Goal: Check status: Check status

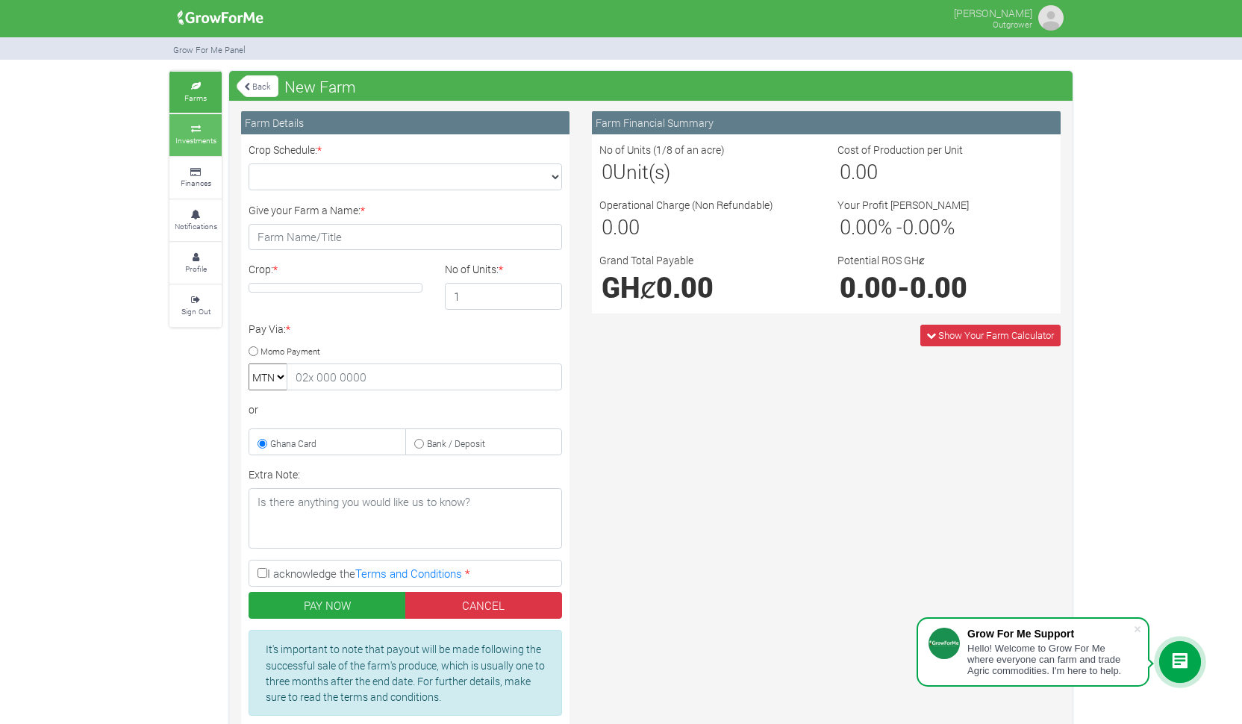
click at [193, 135] on small "Investments" at bounding box center [195, 140] width 41 height 10
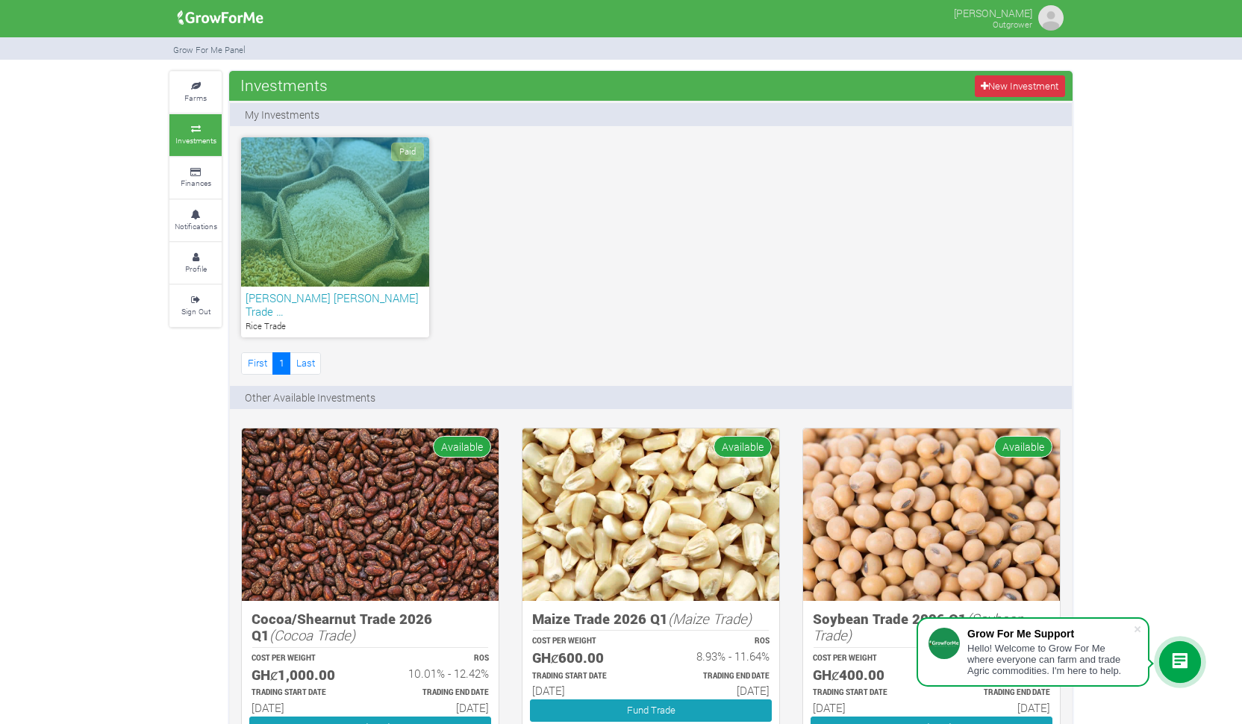
click at [354, 287] on div "kofi Asihene Rice Trade … Rice Trade" at bounding box center [335, 312] width 188 height 51
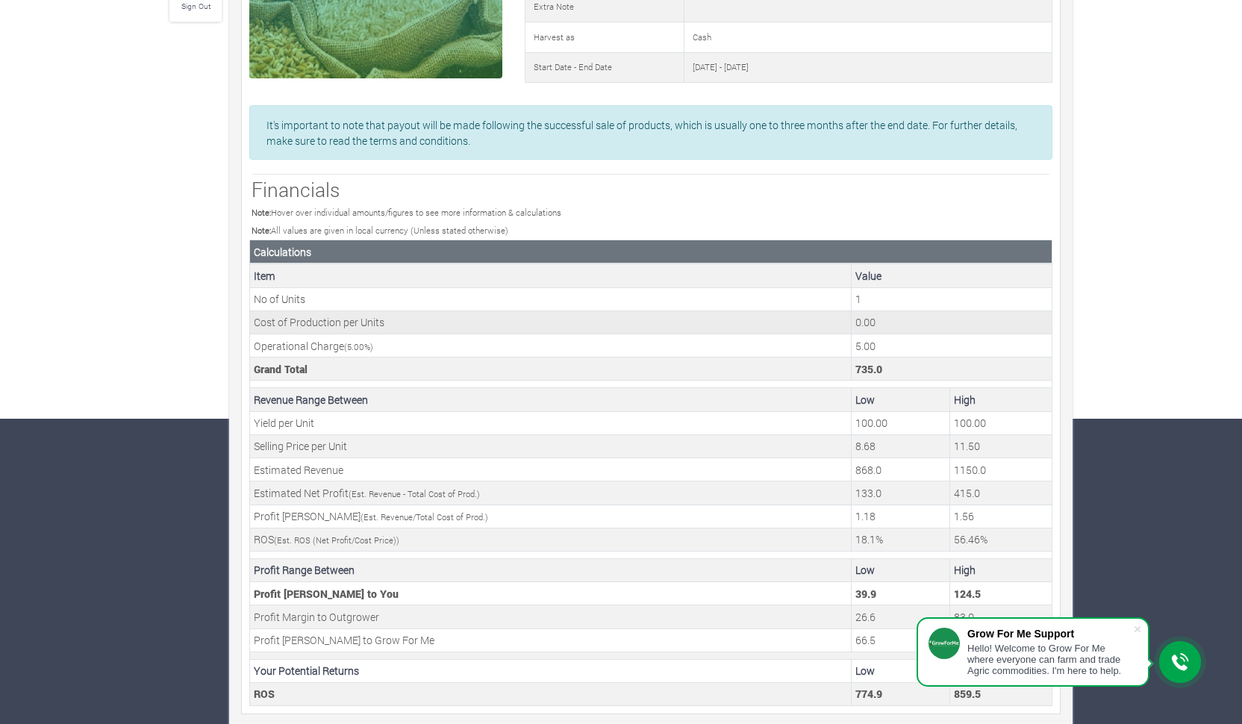
scroll to position [304, 0]
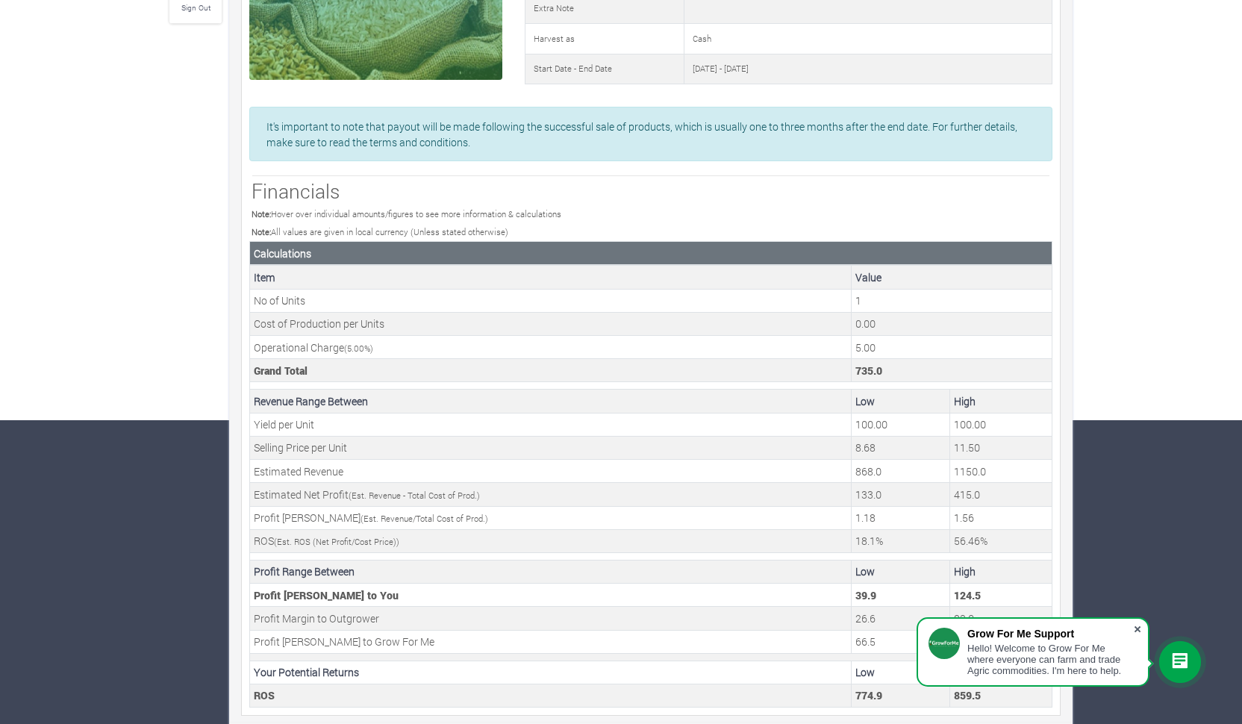
click at [1140, 626] on span at bounding box center [1137, 629] width 15 height 15
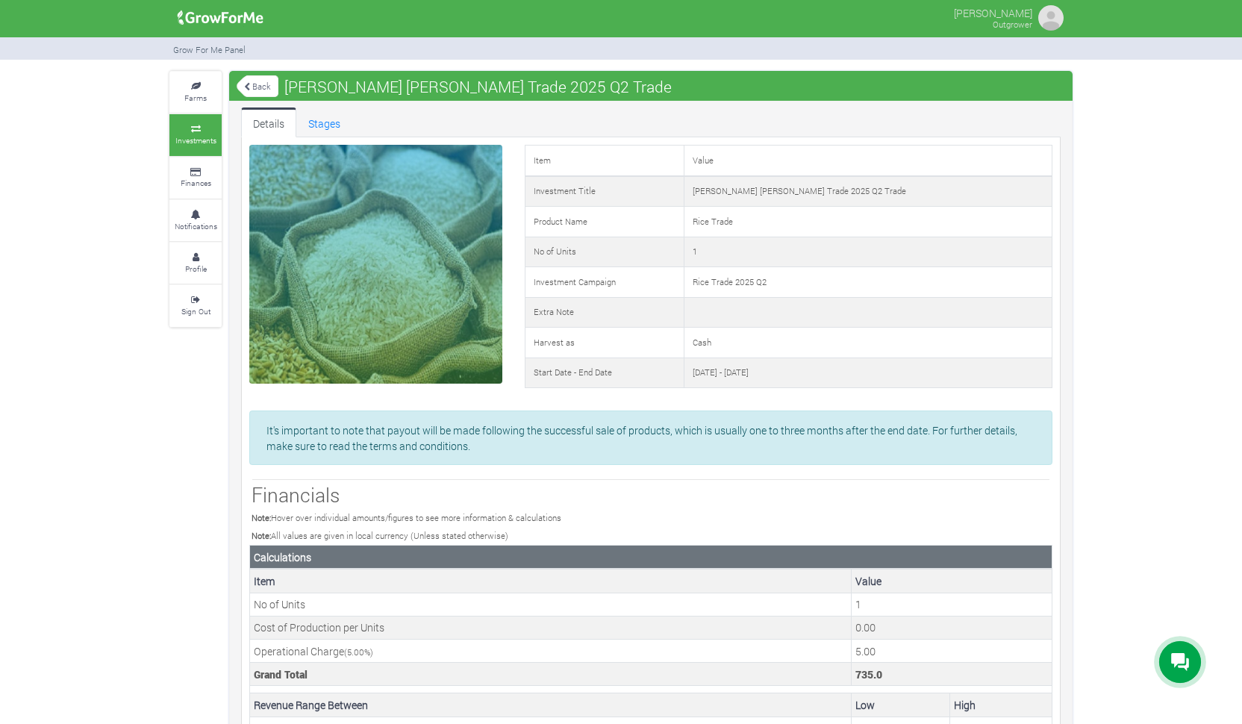
scroll to position [0, 0]
click at [331, 124] on link "Stages" at bounding box center [324, 122] width 56 height 30
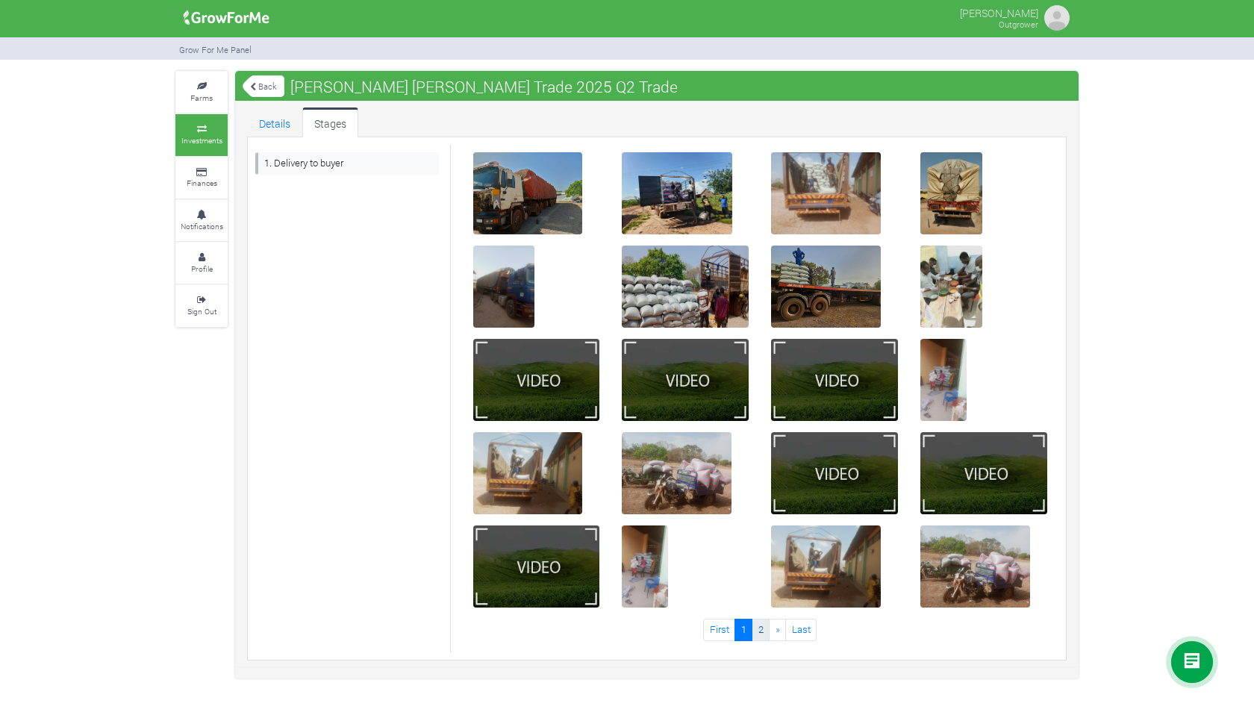
click at [765, 631] on link "2" at bounding box center [760, 630] width 18 height 22
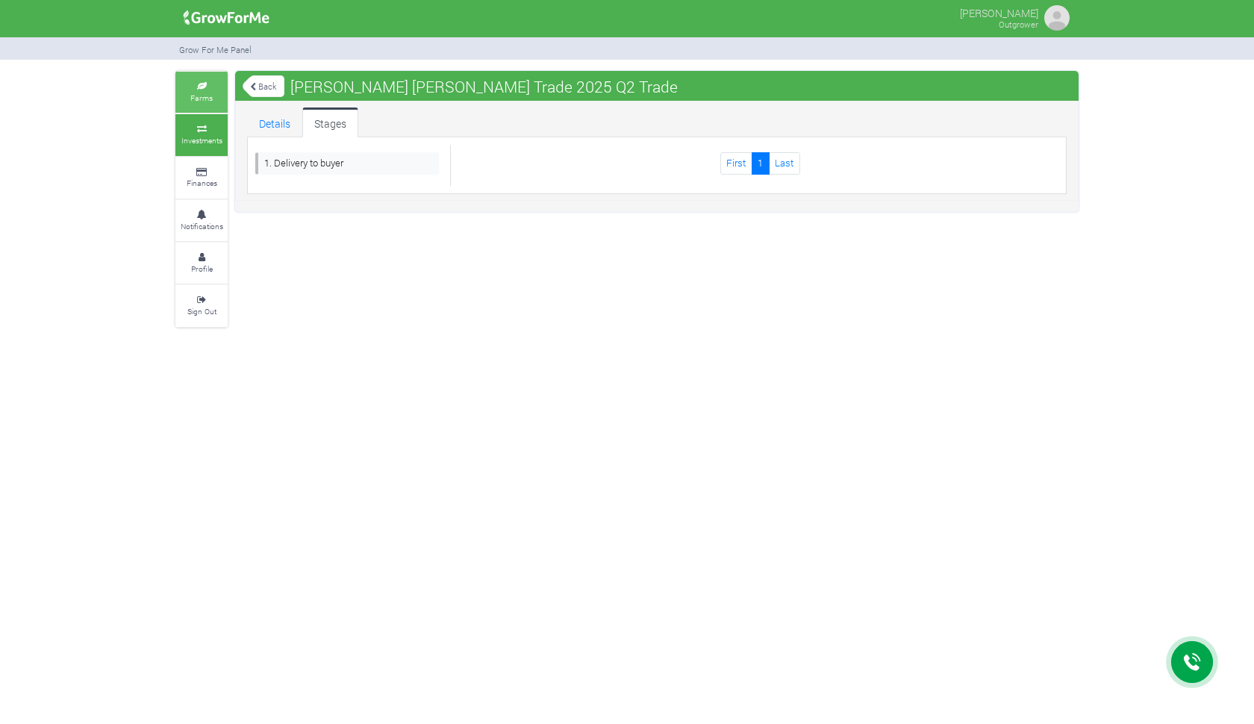
click at [198, 104] on link "Farms" at bounding box center [201, 92] width 52 height 41
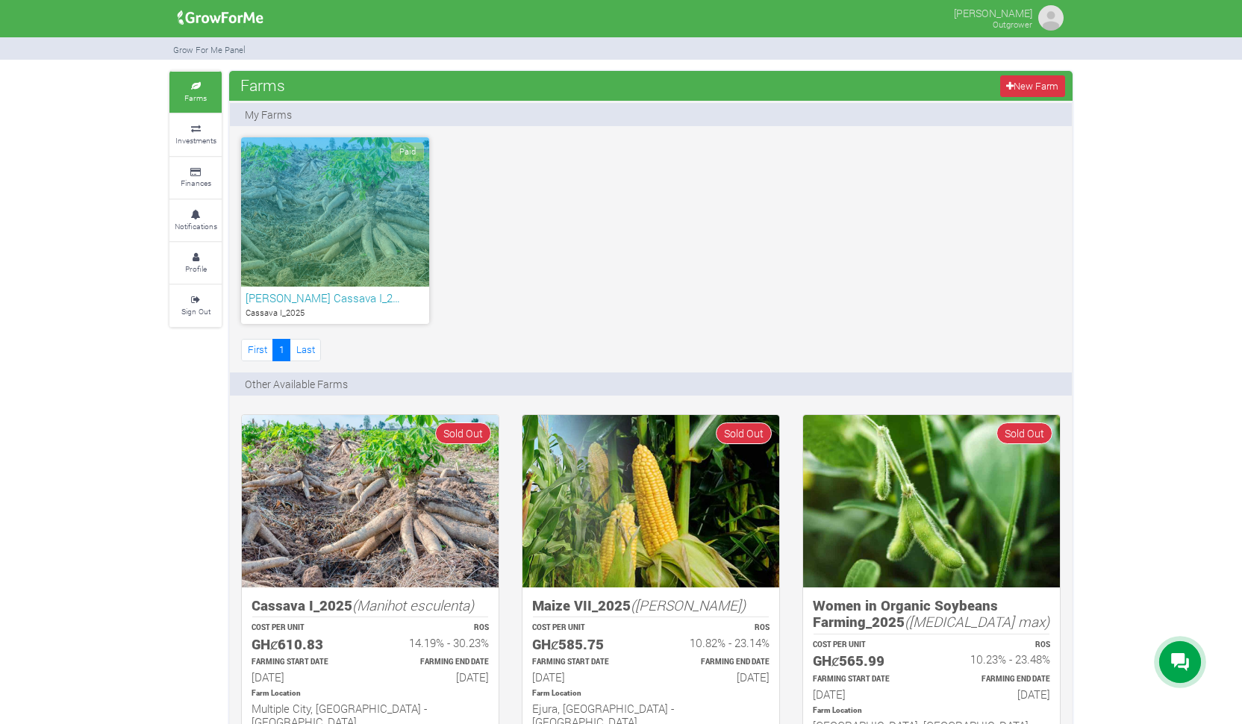
click at [360, 293] on h6 "[PERSON_NAME] Cassava I_2…" at bounding box center [335, 297] width 179 height 13
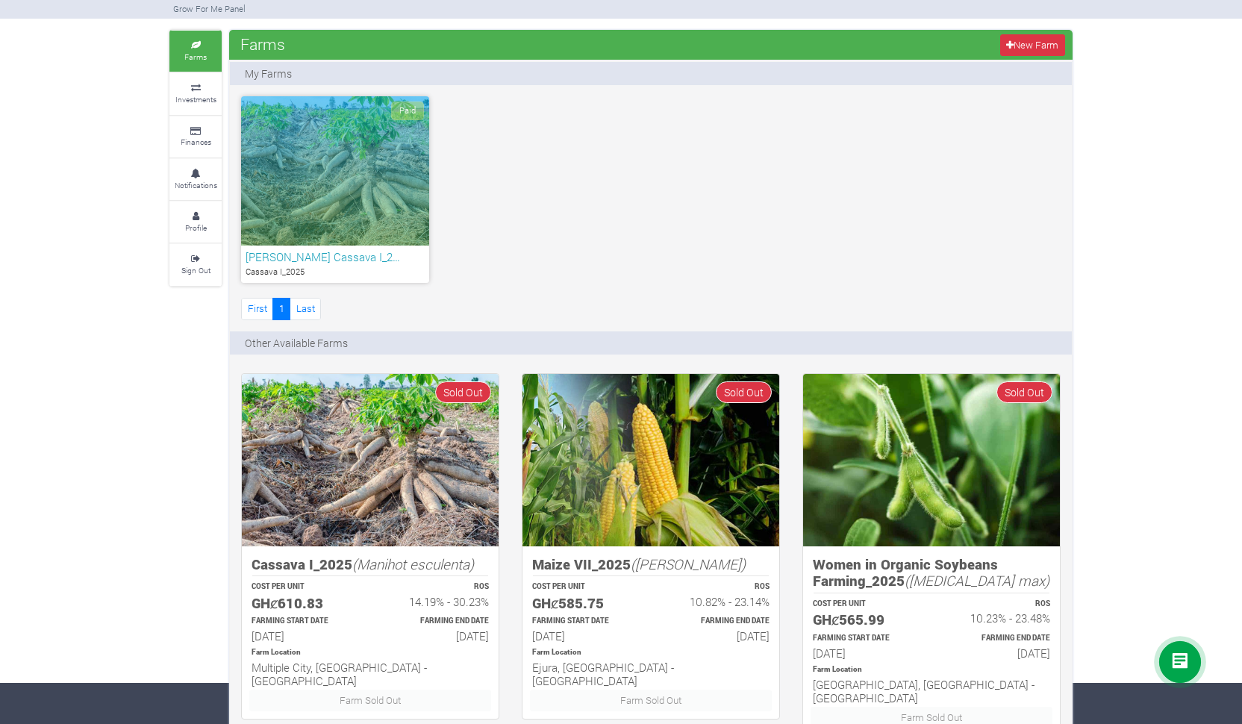
scroll to position [52, 0]
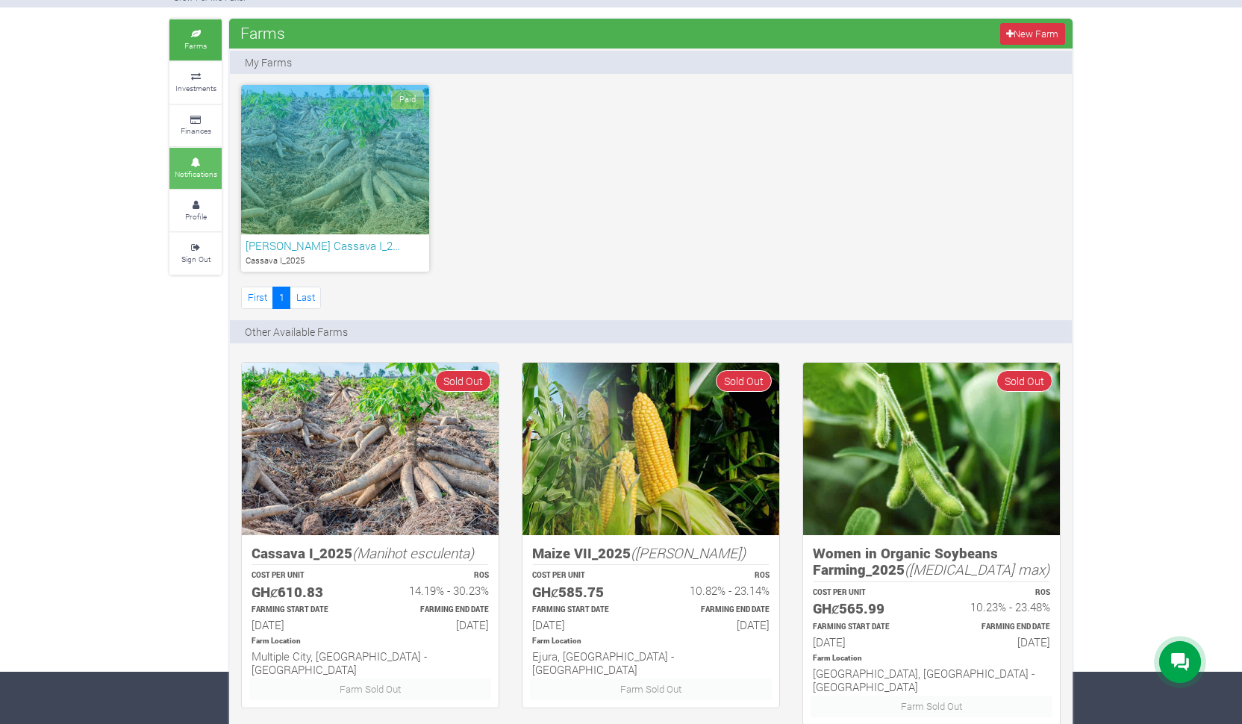
click at [181, 169] on small "Notifications" at bounding box center [196, 174] width 43 height 10
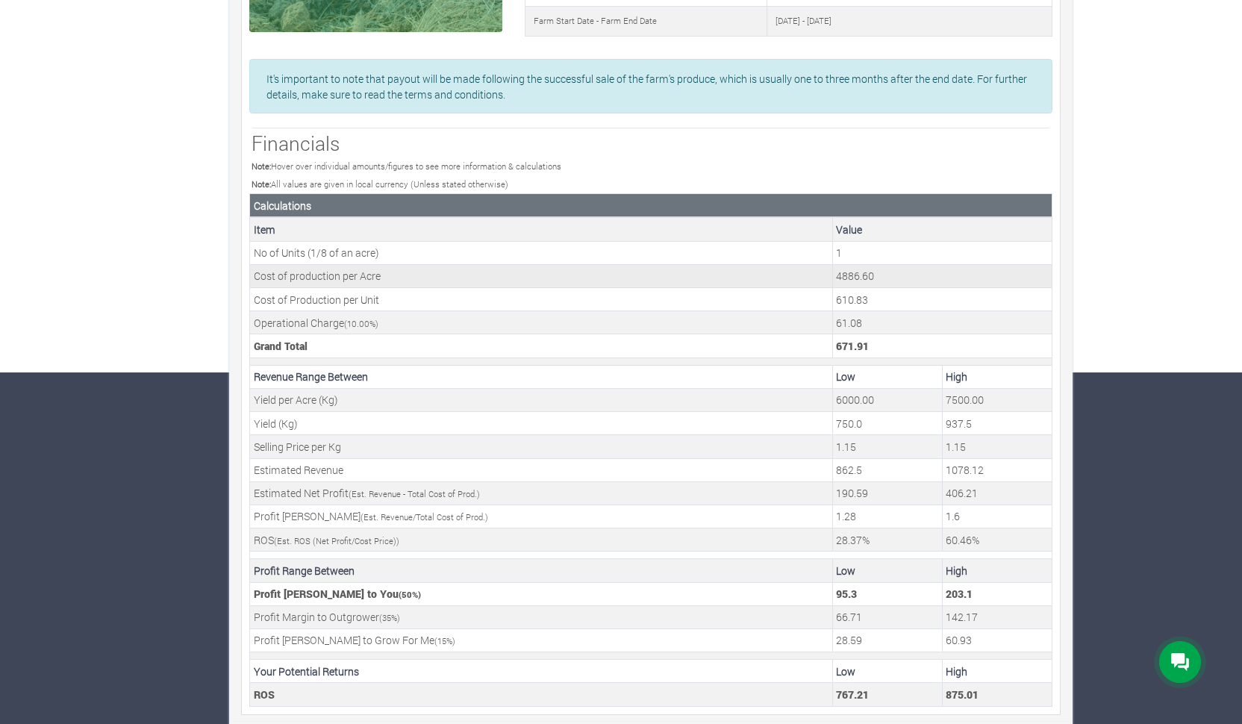
scroll to position [350, 0]
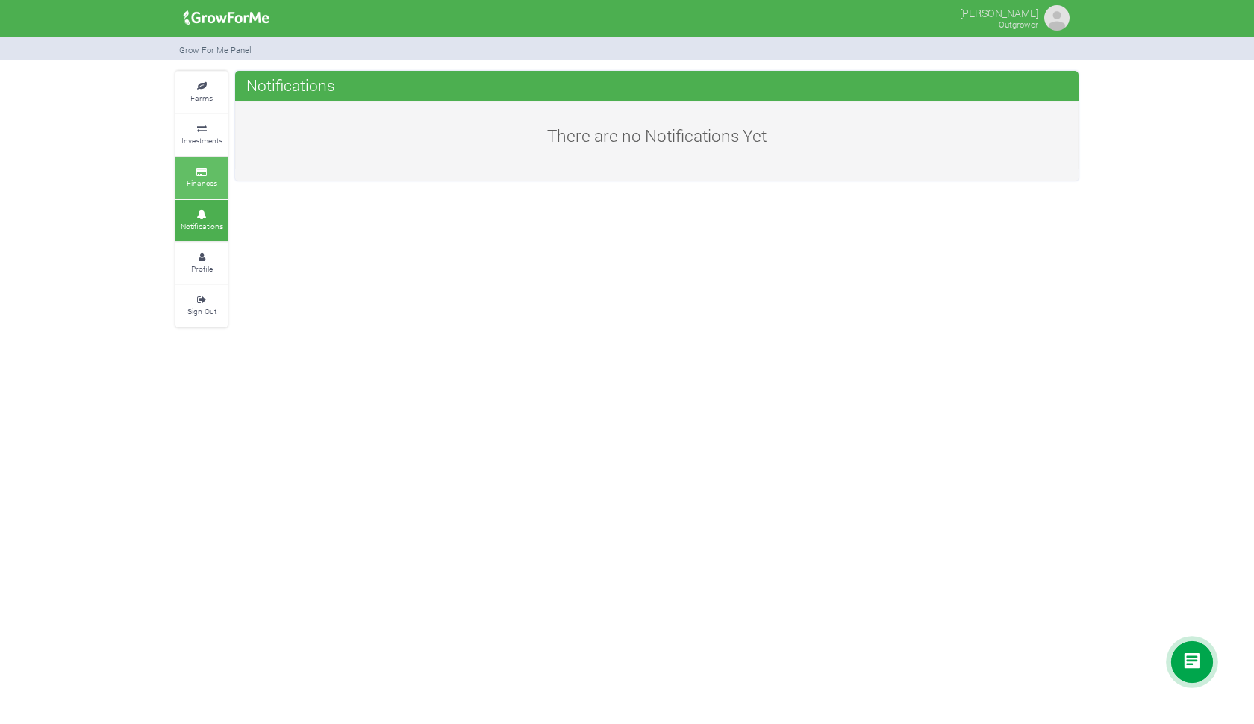
click at [181, 175] on link "Finances" at bounding box center [201, 177] width 52 height 41
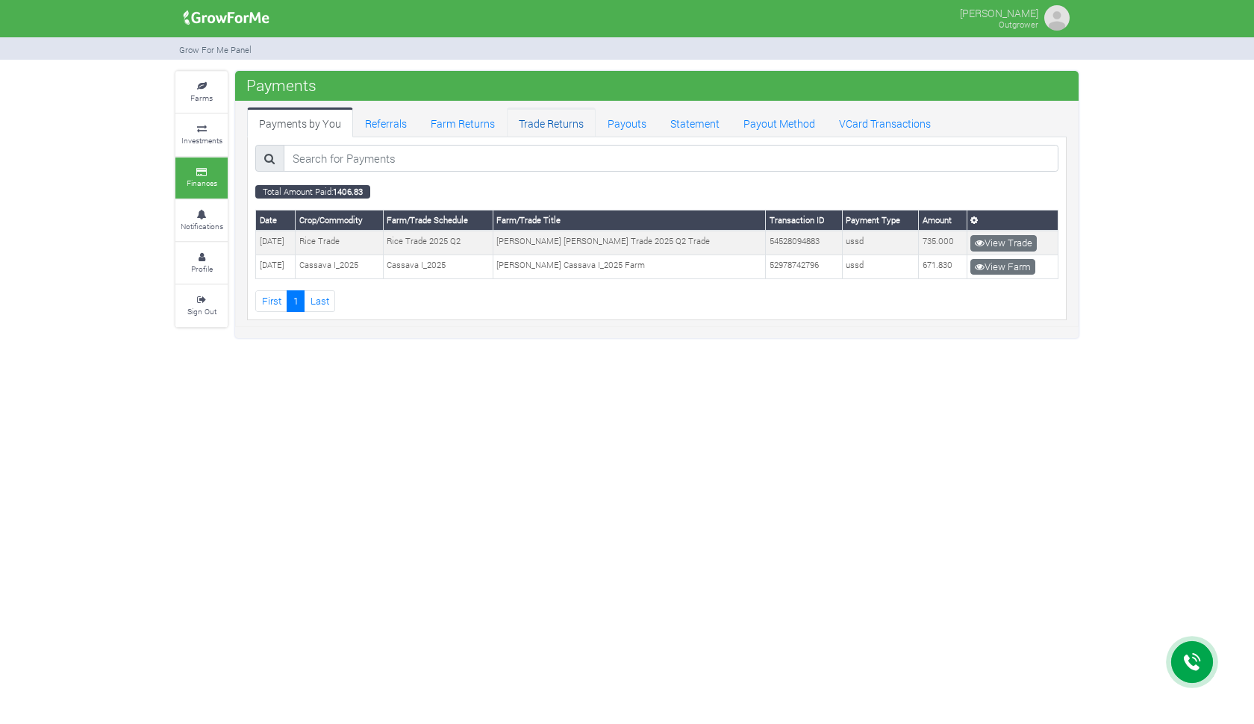
click at [543, 128] on link "Trade Returns" at bounding box center [551, 122] width 89 height 30
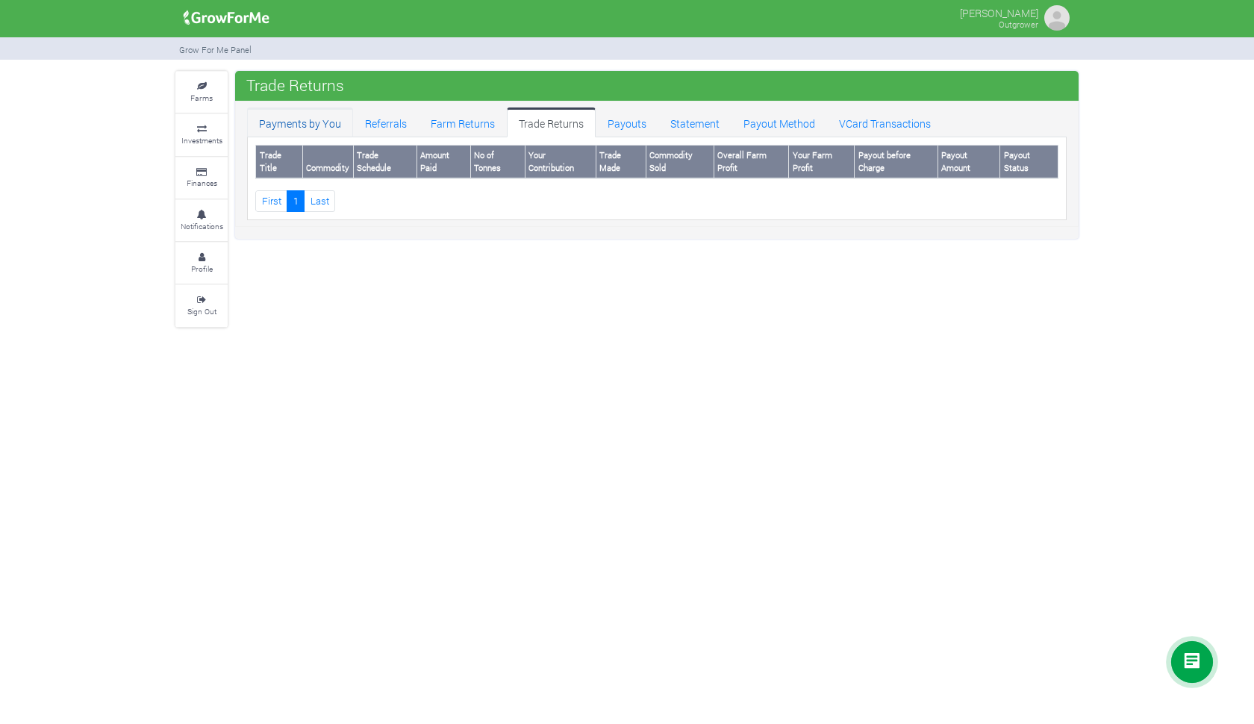
click at [327, 125] on link "Payments by You" at bounding box center [300, 122] width 106 height 30
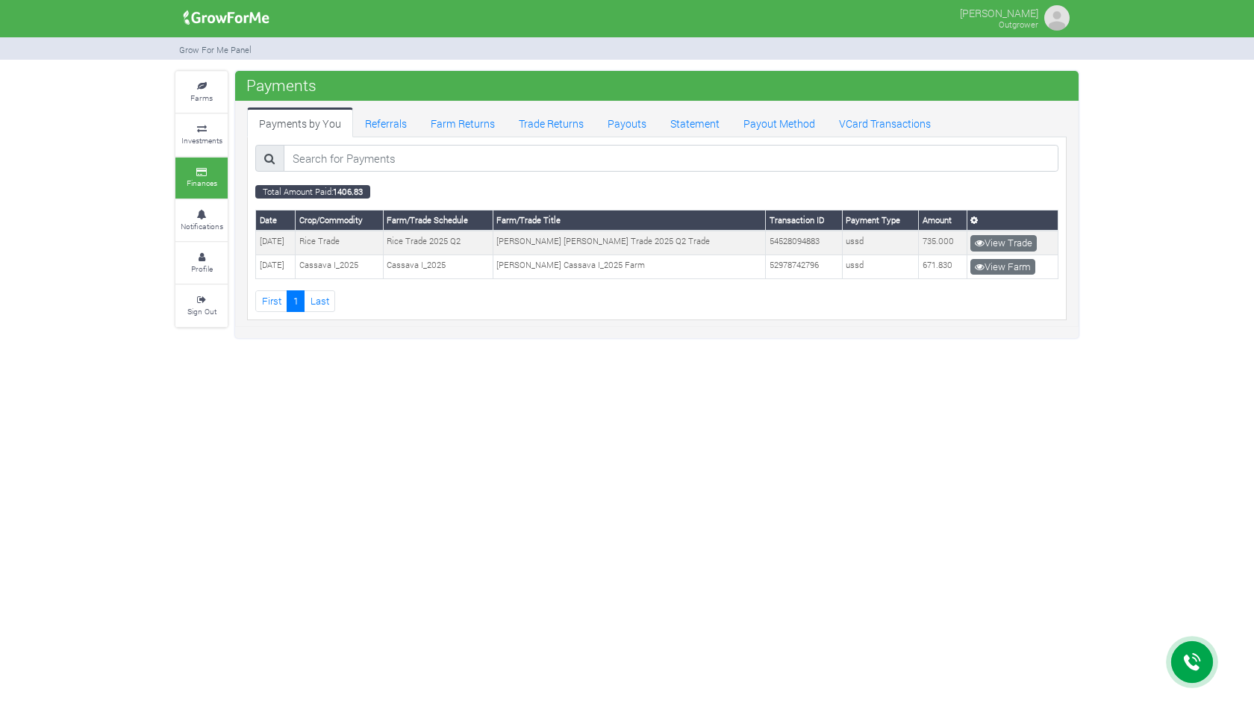
click at [316, 302] on link "Last" at bounding box center [319, 301] width 31 height 22
click at [213, 135] on small "Investments" at bounding box center [201, 140] width 41 height 10
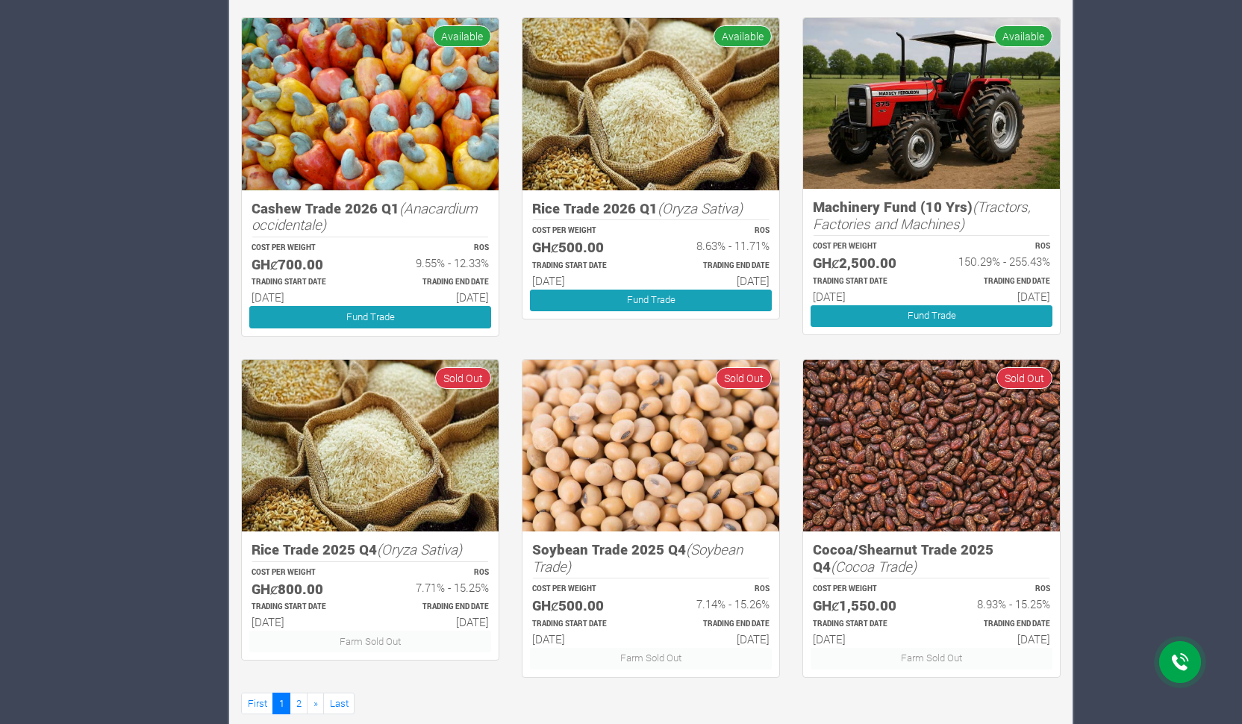
scroll to position [751, 0]
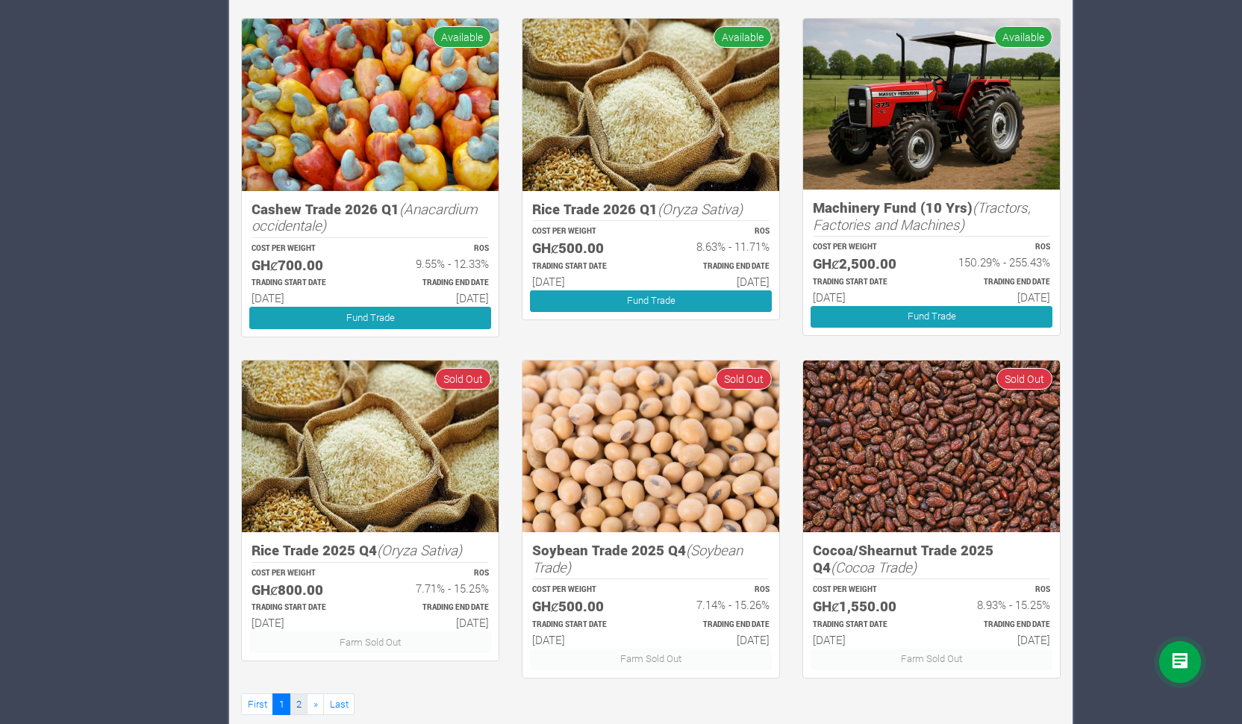
click at [296, 693] on link "2" at bounding box center [299, 704] width 18 height 22
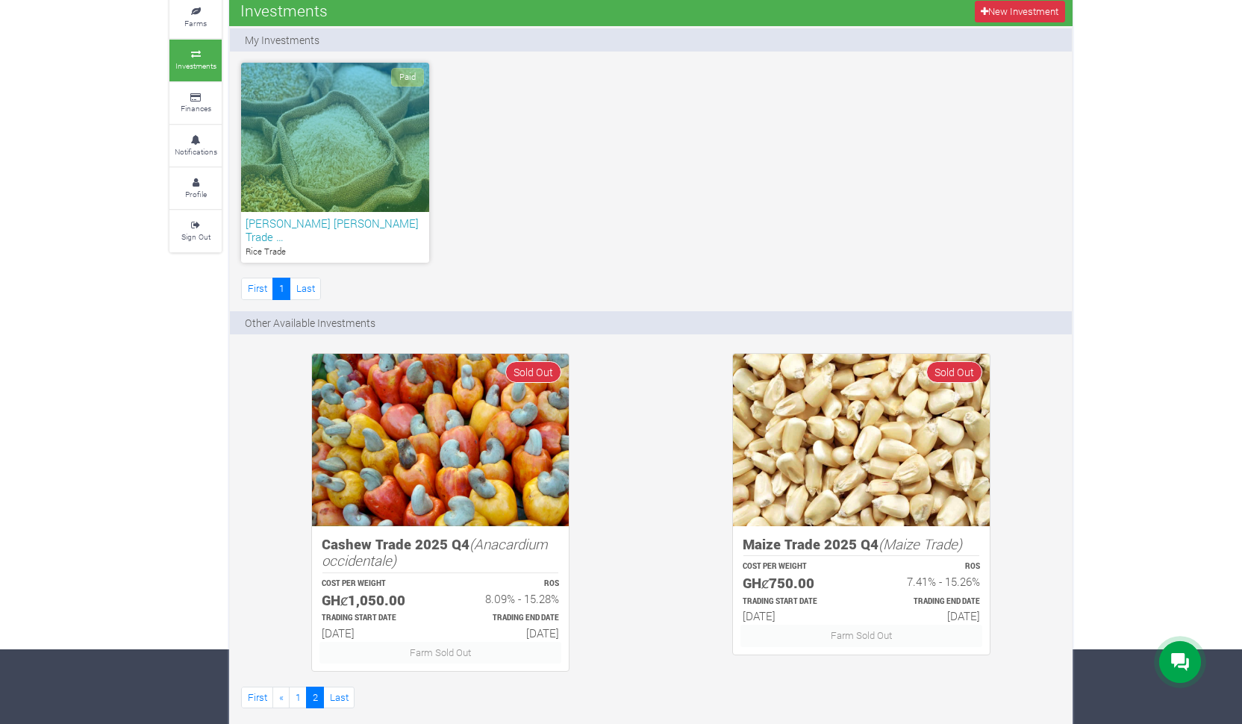
scroll to position [74, 0]
click at [184, 169] on link "Profile" at bounding box center [195, 189] width 52 height 41
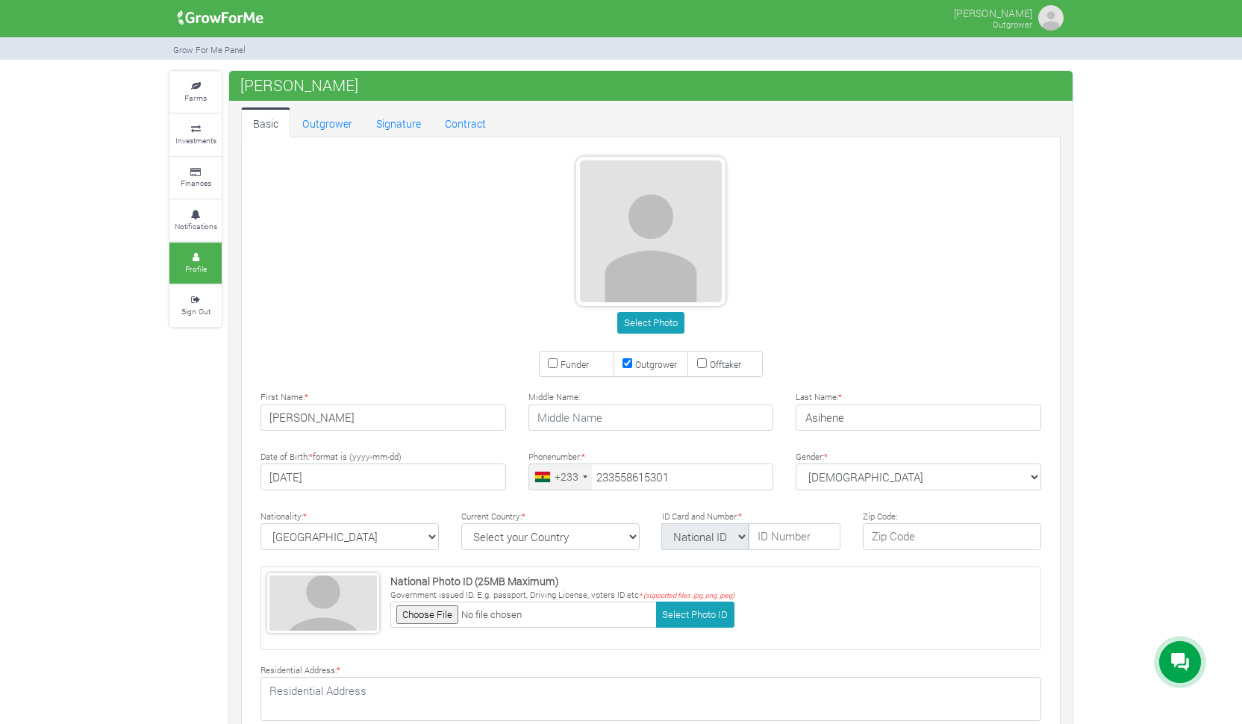
type input "55 861 5301"
click at [198, 96] on small "Farms" at bounding box center [195, 98] width 22 height 10
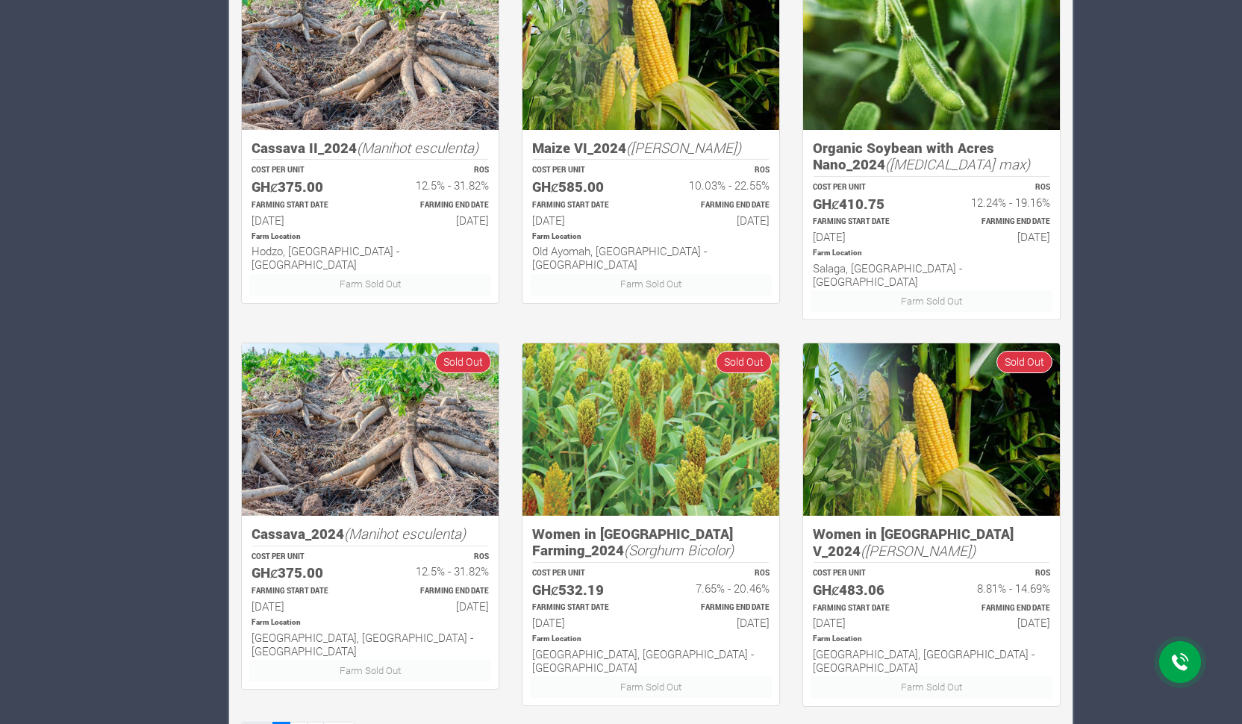
scroll to position [842, 0]
click at [266, 722] on link "First" at bounding box center [257, 733] width 32 height 22
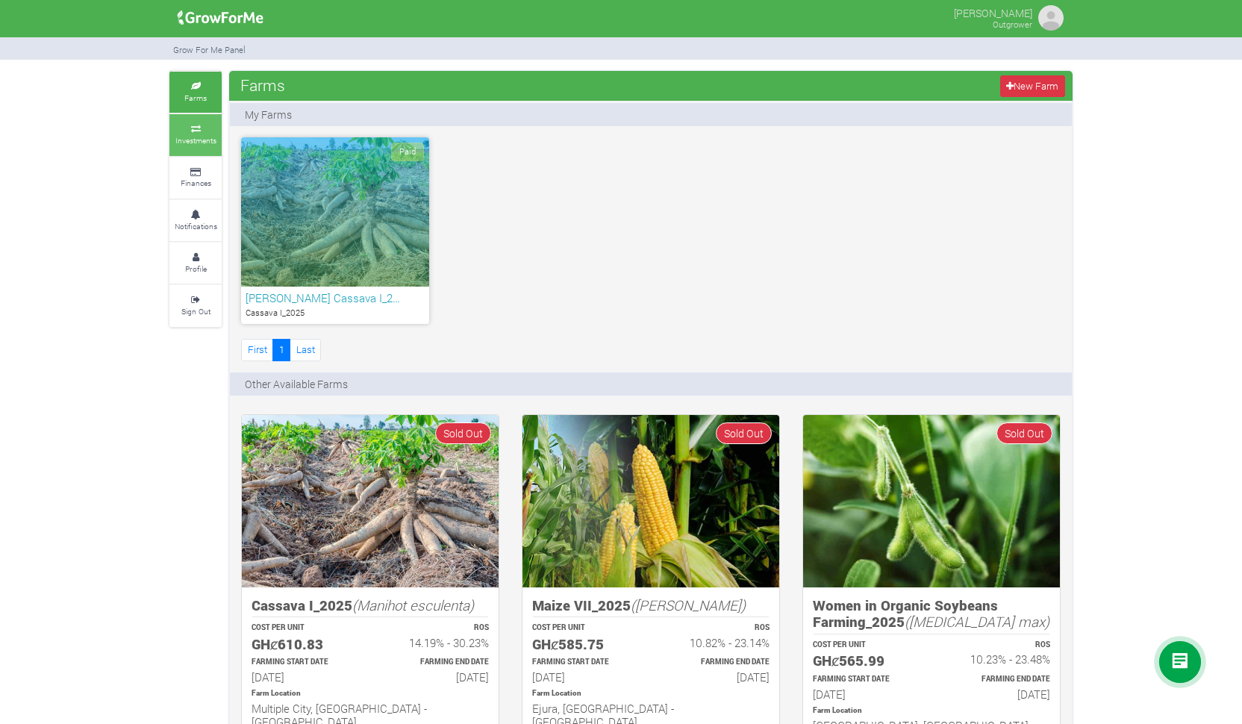
click at [202, 139] on small "Investments" at bounding box center [195, 140] width 41 height 10
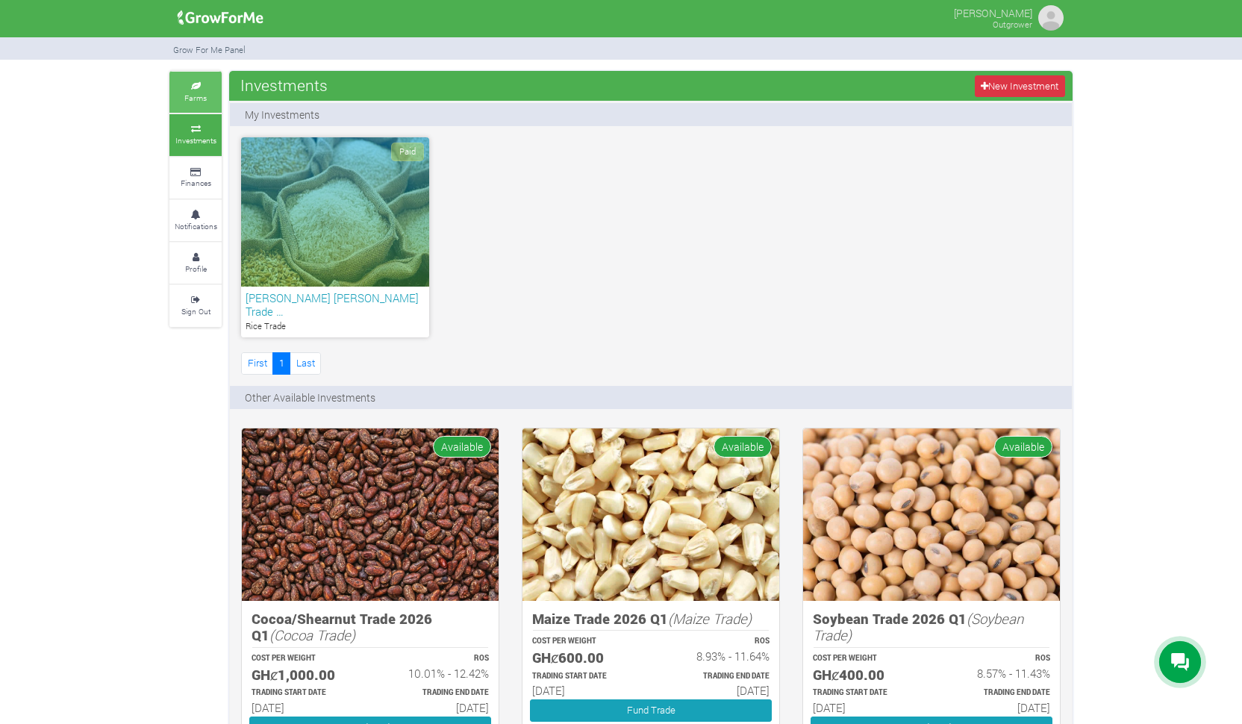
click at [196, 99] on small "Farms" at bounding box center [195, 98] width 22 height 10
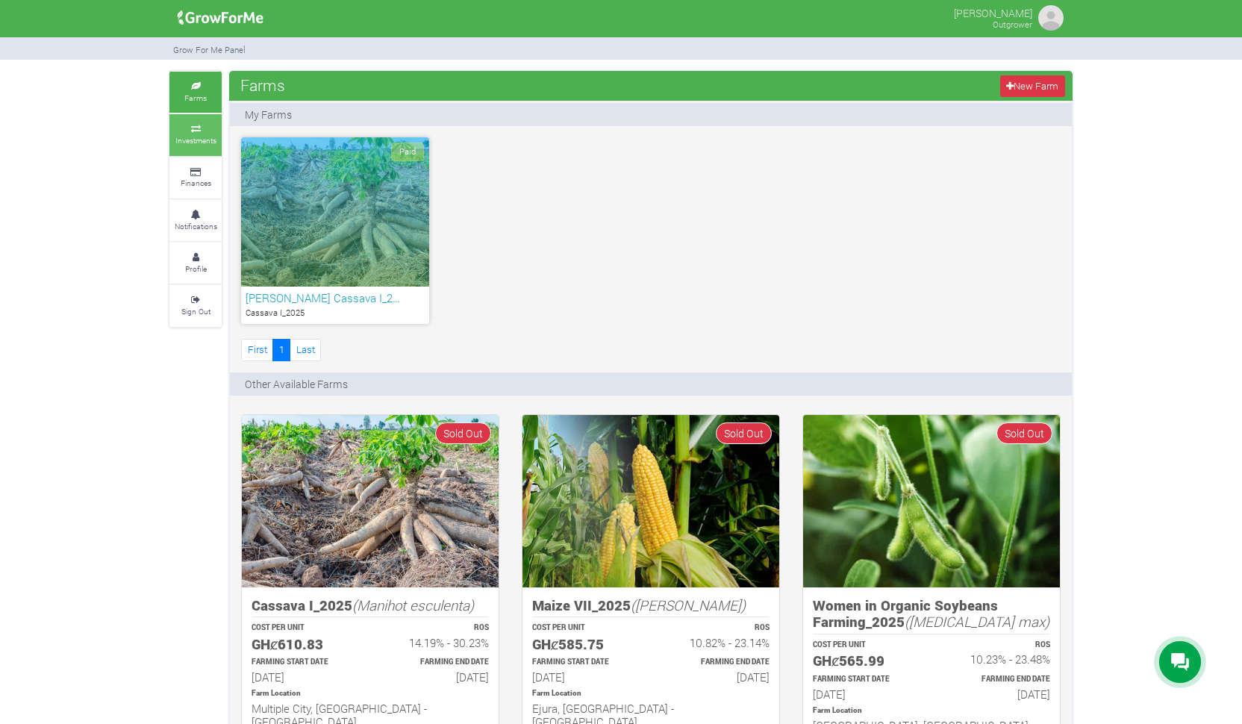
click at [208, 138] on small "Investments" at bounding box center [195, 140] width 41 height 10
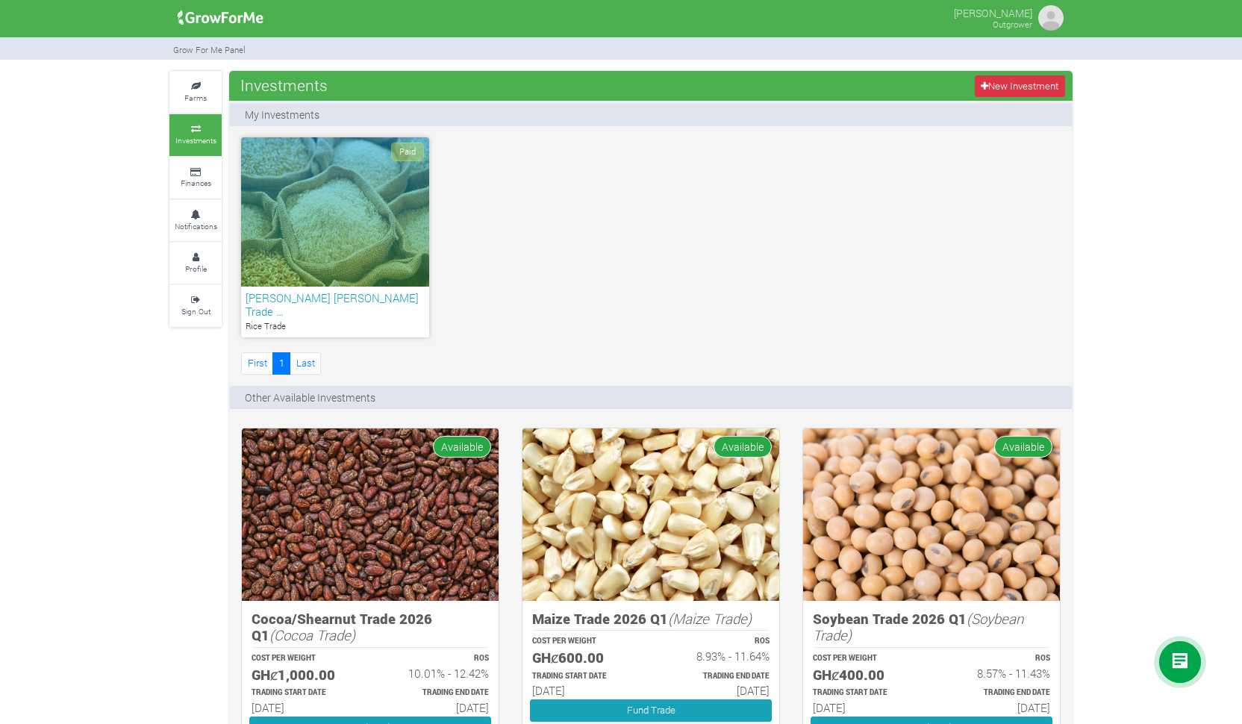
click at [810, 246] on div "Paid [PERSON_NAME] [PERSON_NAME] Trade … Rice Trade First 1 Last" at bounding box center [651, 257] width 842 height 240
